Goal: Information Seeking & Learning: Check status

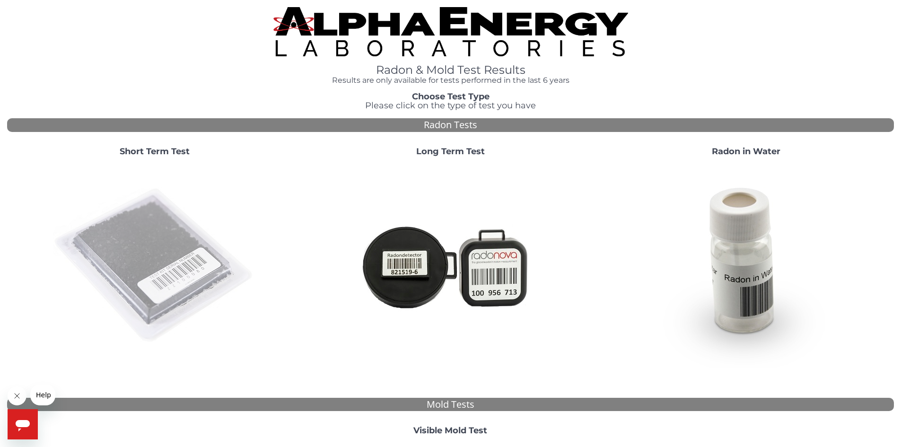
click at [133, 284] on img at bounding box center [154, 265] width 203 height 203
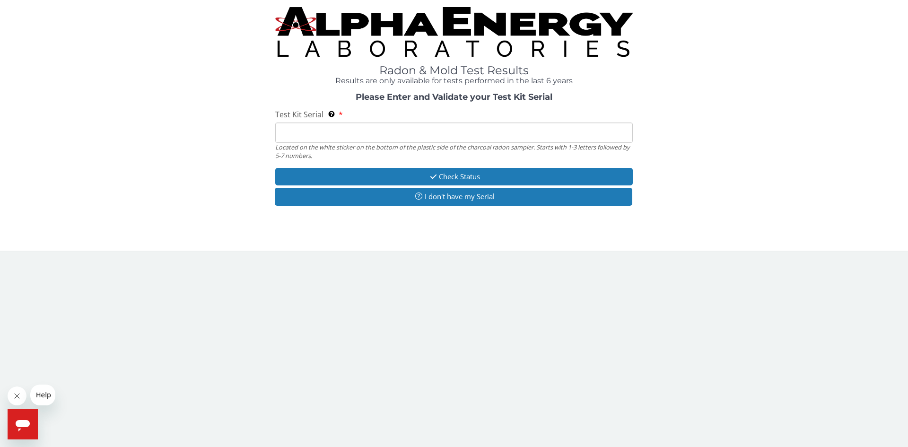
click at [295, 137] on input "Test Kit Serial Located on the white sticker on the bottom of the plastic side …" at bounding box center [454, 132] width 358 height 20
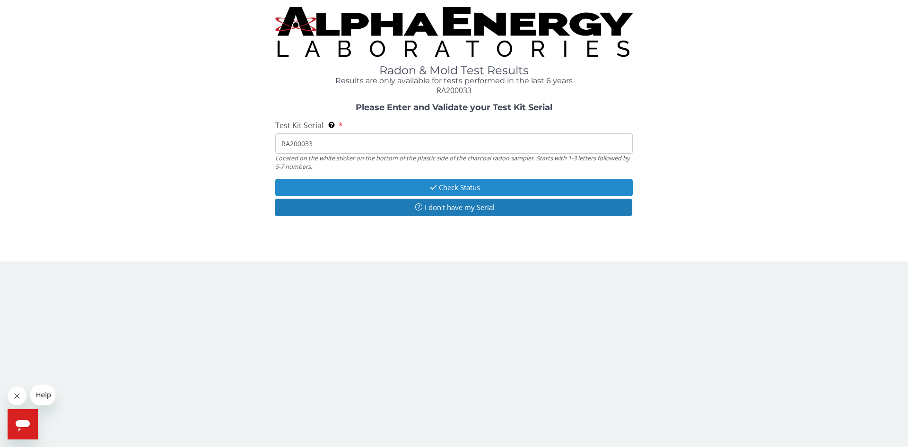
type input "RA200033"
click at [451, 185] on button "Check Status" at bounding box center [454, 187] width 358 height 17
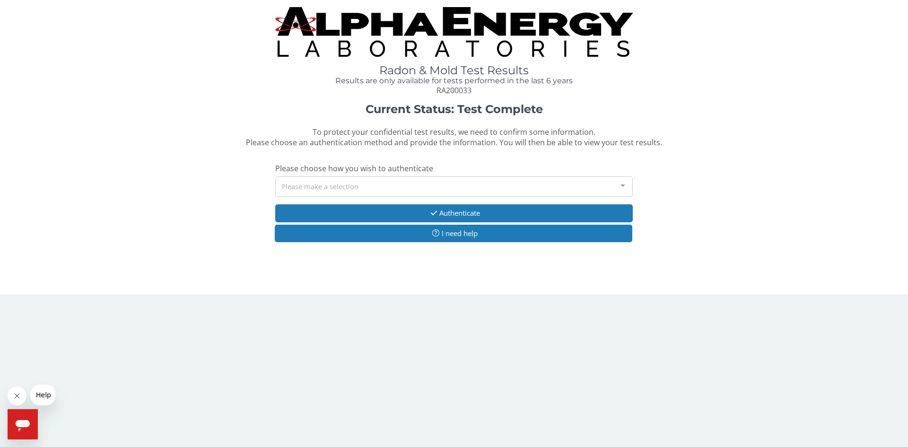
click at [451, 185] on div "Please make a selection" at bounding box center [454, 186] width 358 height 20
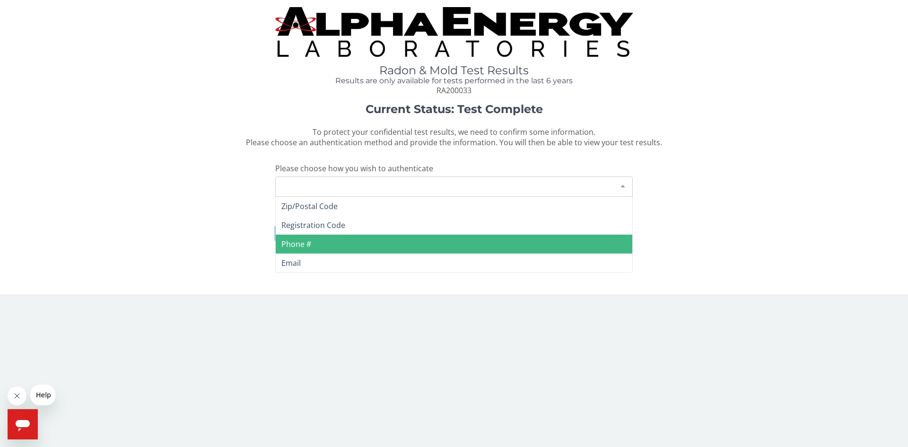
click at [339, 242] on span "Phone #" at bounding box center [454, 244] width 357 height 19
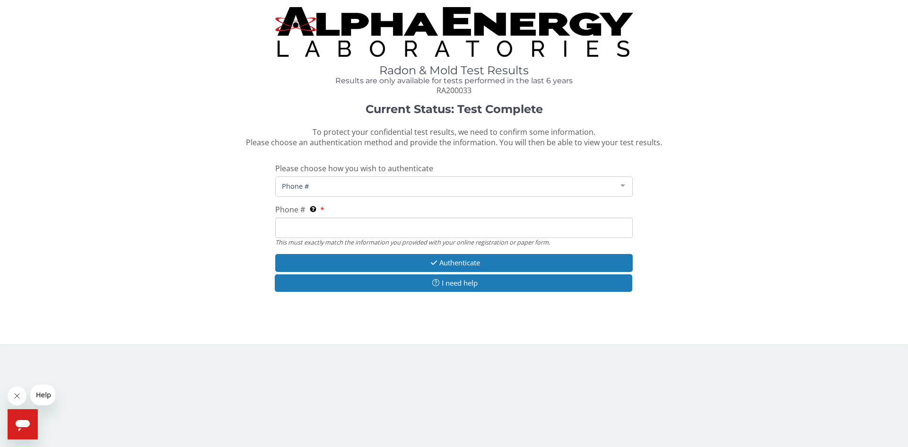
click at [335, 224] on input "Phone # This must exactly match the information you provided with your online r…" at bounding box center [454, 228] width 358 height 20
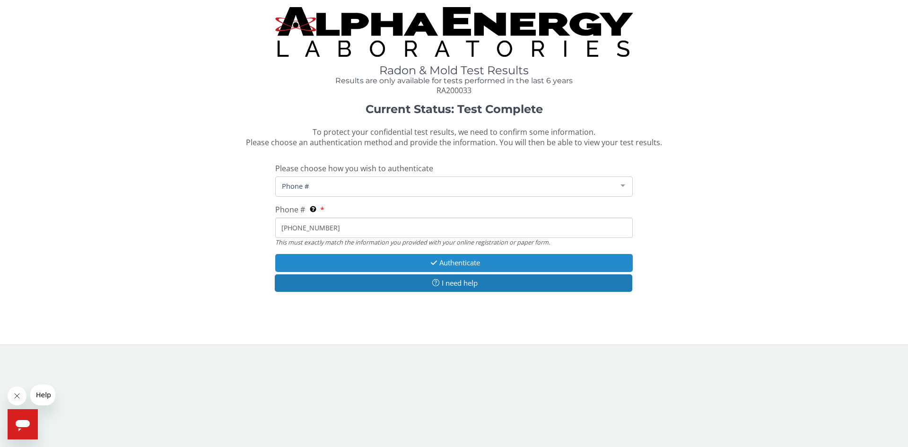
type input "[PHONE_NUMBER]"
click at [441, 267] on button "Authenticate" at bounding box center [454, 262] width 358 height 17
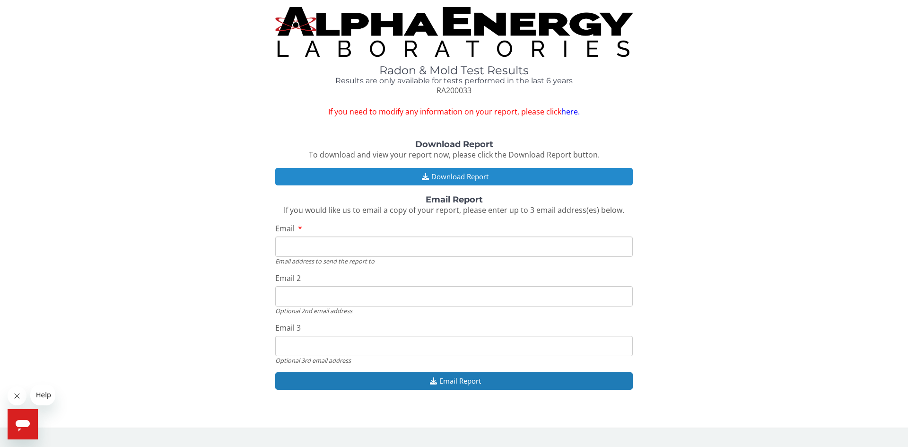
click at [447, 179] on button "Download Report" at bounding box center [454, 176] width 358 height 17
